Goal: Transaction & Acquisition: Purchase product/service

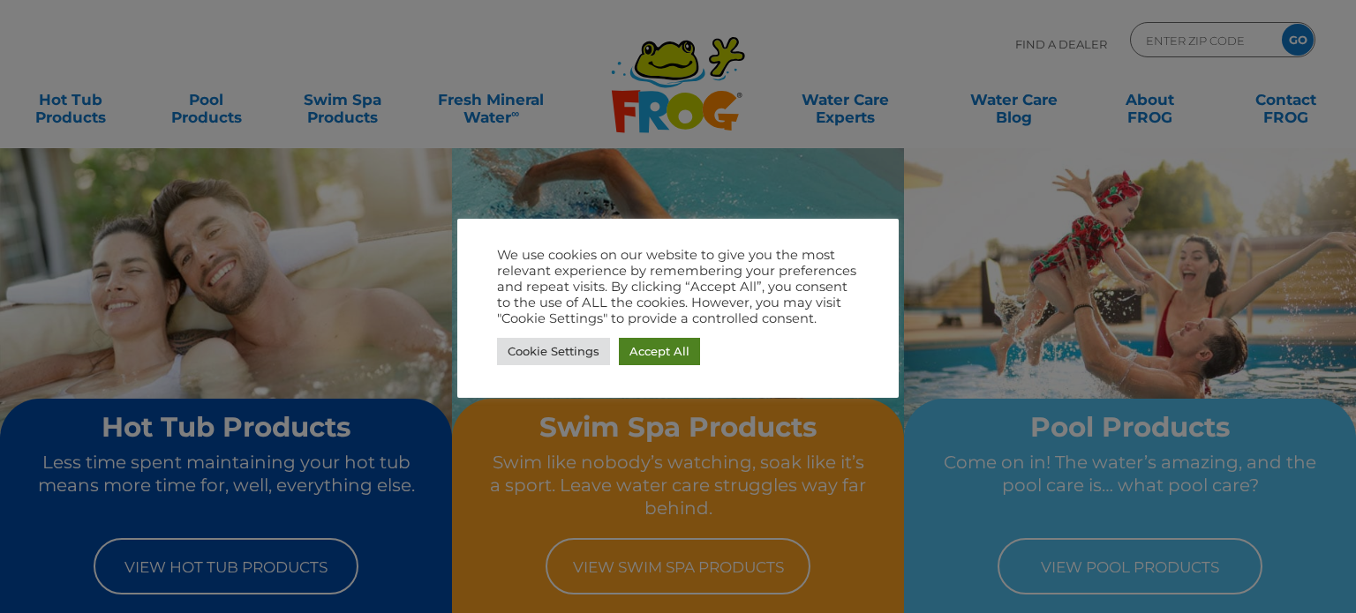
click at [660, 350] on link "Accept All" at bounding box center [659, 351] width 81 height 27
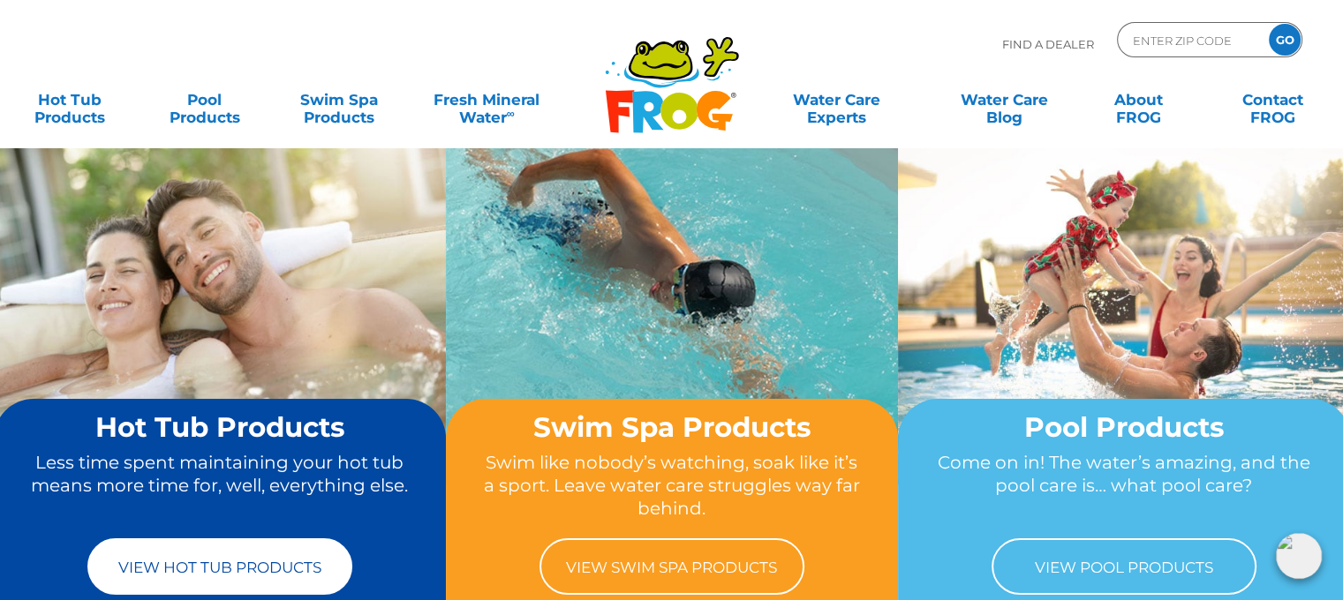
click at [221, 546] on link "View Hot Tub Products" at bounding box center [219, 566] width 265 height 56
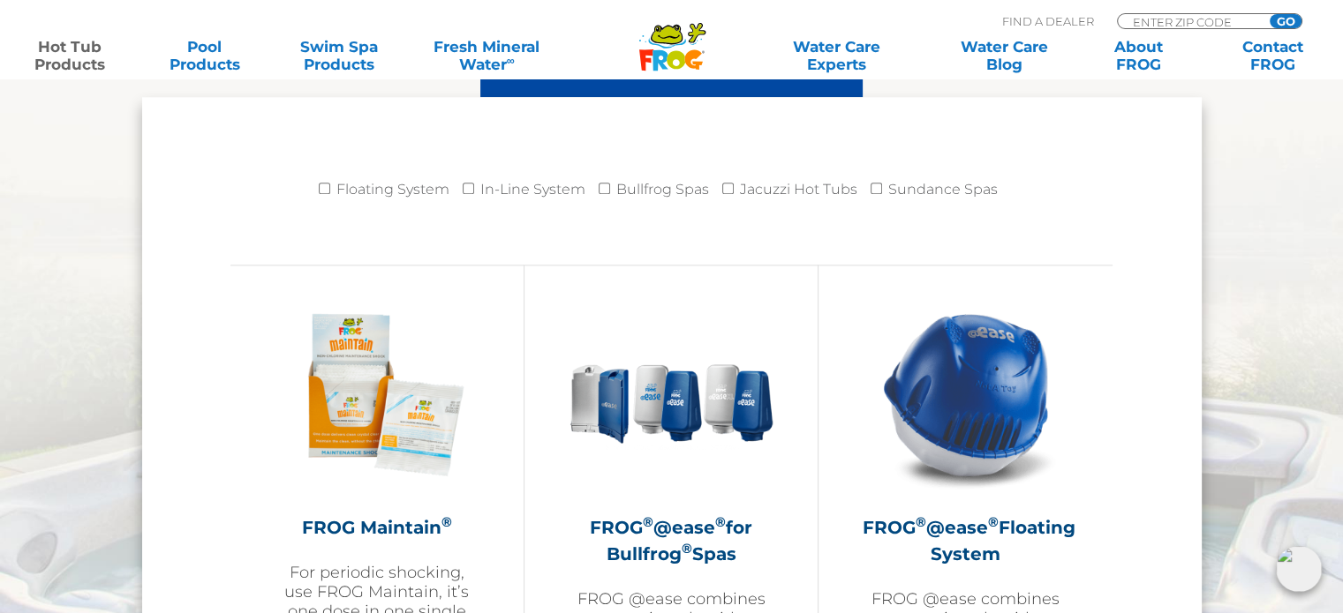
scroll to position [1945, 0]
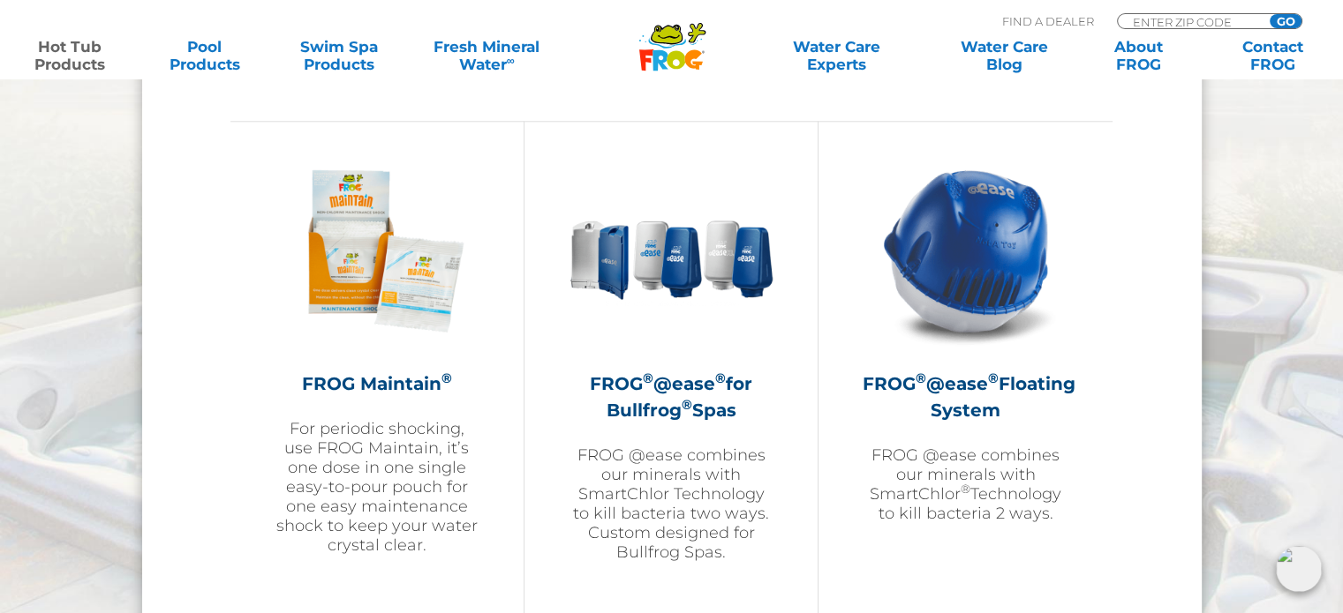
drag, startPoint x: 1348, startPoint y: 54, endPoint x: 1355, endPoint y: 246, distance: 192.6
click at [996, 406] on h2 "FROG ® @ease ® Floating System" at bounding box center [965, 397] width 206 height 53
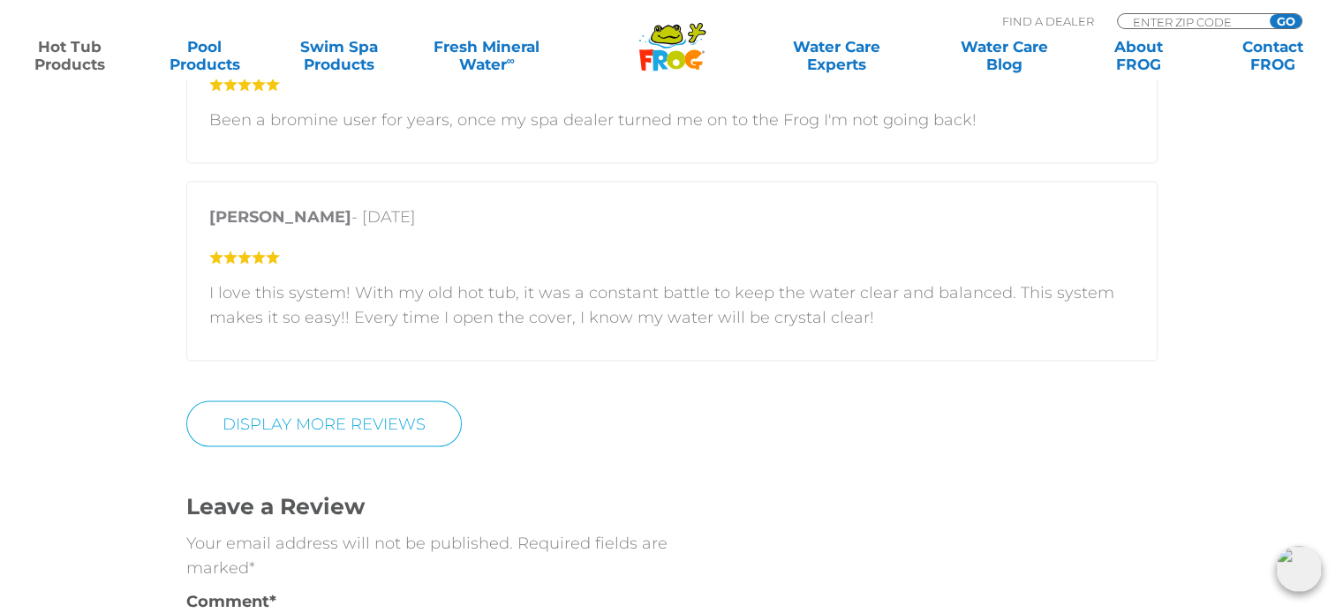
scroll to position [3642, 0]
